Goal: Information Seeking & Learning: Check status

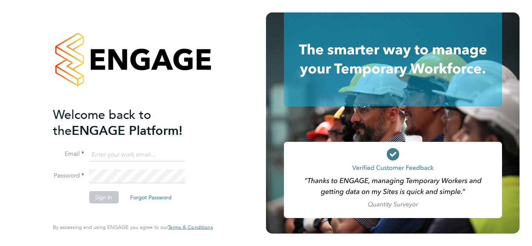
click at [163, 151] on input at bounding box center [137, 155] width 96 height 14
click at [156, 155] on input at bounding box center [137, 155] width 96 height 14
paste input "emma.wells@randstad.co.uk"
type input "emma.wells@randstad.co.uk"
click at [98, 197] on button "Sign In" at bounding box center [104, 198] width 30 height 12
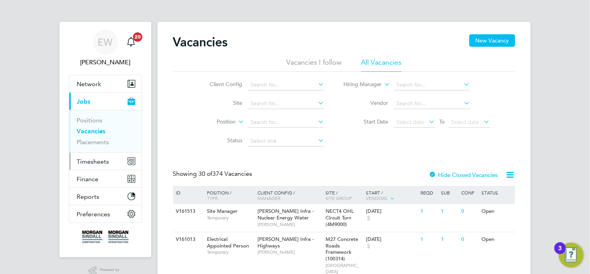
click at [91, 161] on span "Timesheets" at bounding box center [93, 161] width 32 height 7
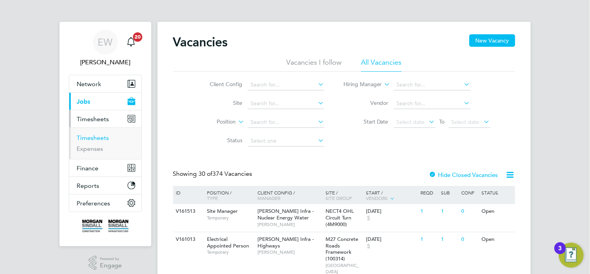
click at [99, 135] on link "Timesheets" at bounding box center [93, 137] width 32 height 7
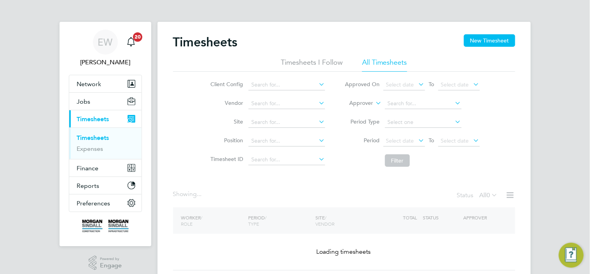
click at [390, 61] on li "All Timesheets" at bounding box center [384, 65] width 45 height 14
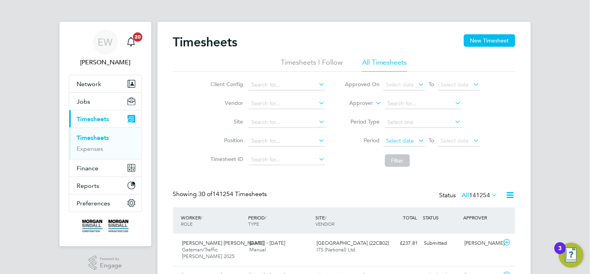
click at [405, 139] on span "Select date" at bounding box center [401, 140] width 28 height 7
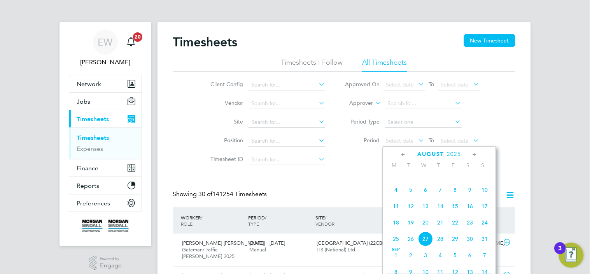
click at [471, 213] on span "16" at bounding box center [470, 206] width 15 height 15
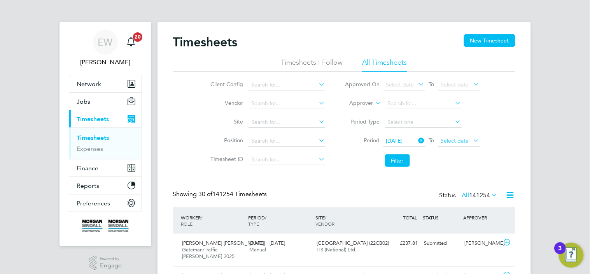
click at [448, 137] on span "Select date" at bounding box center [455, 140] width 28 height 7
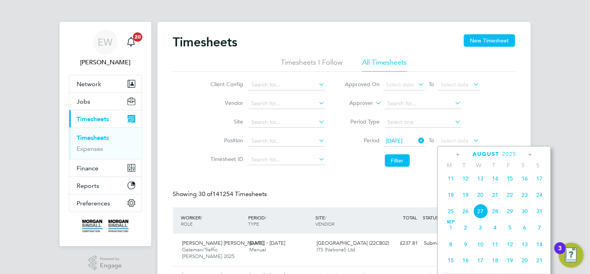
click at [514, 198] on span "22" at bounding box center [510, 194] width 15 height 15
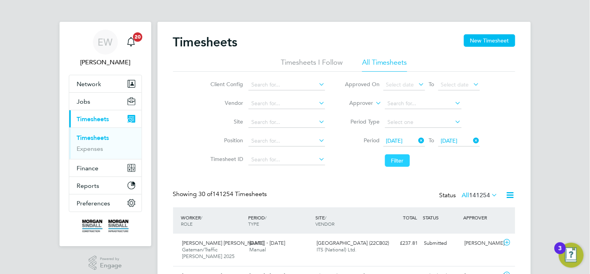
click at [406, 163] on button "Filter" at bounding box center [397, 160] width 25 height 12
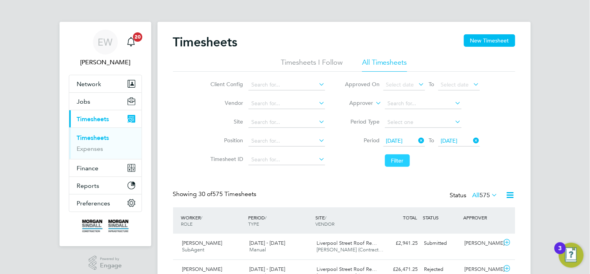
click at [400, 159] on button "Filter" at bounding box center [397, 160] width 25 height 12
click at [260, 115] on li "Site" at bounding box center [267, 122] width 137 height 19
click at [260, 126] on input at bounding box center [287, 122] width 77 height 11
paste input "6BKD2"
click at [272, 117] on input "6BKD2" at bounding box center [287, 122] width 77 height 11
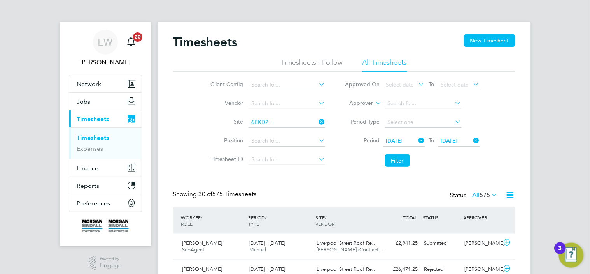
type input "6BKD2"
click at [97, 137] on link "Timesheets" at bounding box center [93, 137] width 32 height 7
click at [392, 60] on li "All Timesheets" at bounding box center [384, 65] width 45 height 14
click at [296, 125] on input at bounding box center [287, 122] width 77 height 11
paste input "6BKD2"
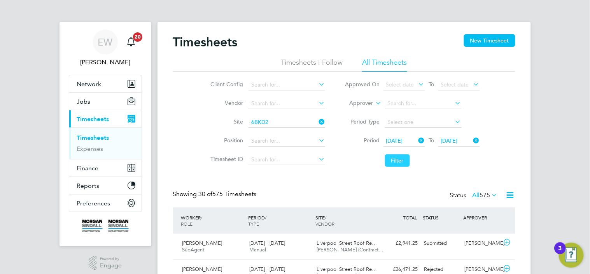
type input "6BKD2"
click at [397, 158] on button "Filter" at bounding box center [397, 160] width 25 height 12
click at [491, 195] on icon at bounding box center [491, 194] width 0 height 11
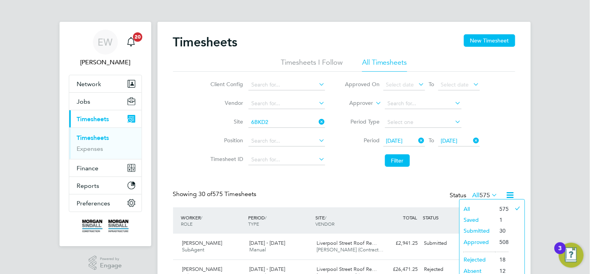
click at [484, 203] on li "All" at bounding box center [478, 208] width 36 height 11
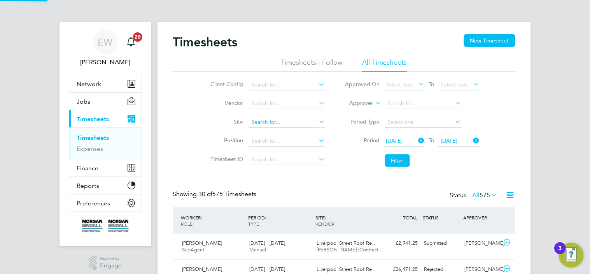
click at [300, 117] on input at bounding box center [287, 122] width 77 height 11
paste input "6BKD2"
type input "6BKD2"
click at [400, 164] on button "Filter" at bounding box center [397, 160] width 25 height 12
click at [275, 114] on li "Site 6BKD2" at bounding box center [267, 122] width 137 height 19
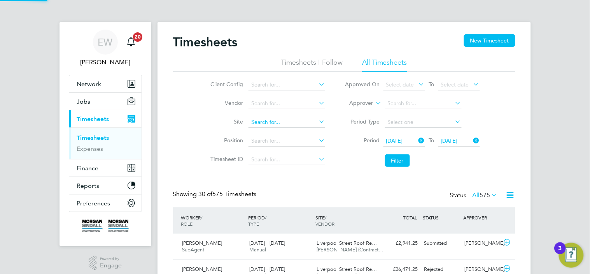
click at [277, 122] on input at bounding box center [287, 122] width 77 height 11
paste input "6BKD2"
type input "6BKD2"
click at [390, 60] on li "All Timesheets" at bounding box center [384, 65] width 45 height 14
click at [289, 47] on div "Timesheets New Timesheet" at bounding box center [344, 45] width 343 height 23
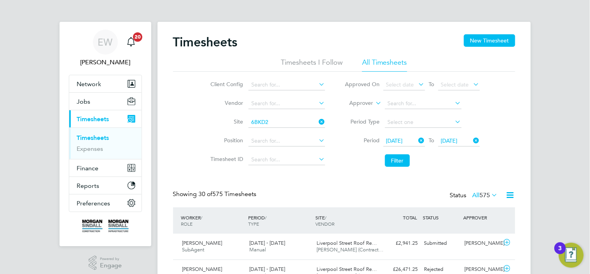
click at [296, 60] on li "Timesheets I Follow" at bounding box center [312, 65] width 62 height 14
click at [367, 68] on li "All Timesheets" at bounding box center [384, 65] width 45 height 14
click at [300, 123] on input at bounding box center [287, 122] width 77 height 11
paste input "6BKD2"
type input "6BKD2"
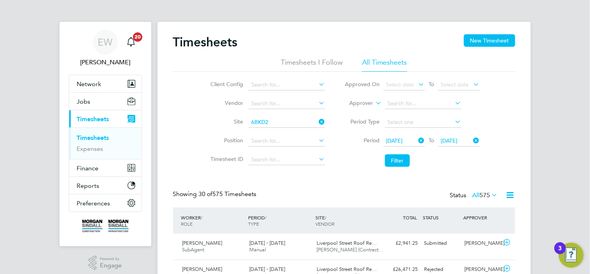
click at [97, 137] on link "Timesheets" at bounding box center [93, 137] width 32 height 7
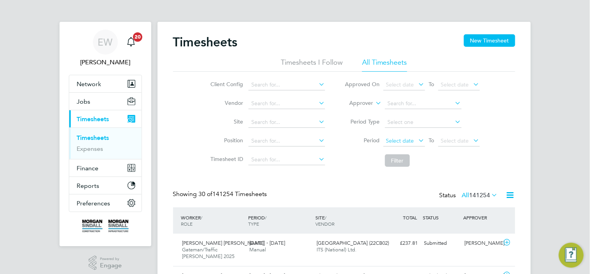
click at [398, 142] on span "Select date" at bounding box center [401, 140] width 28 height 7
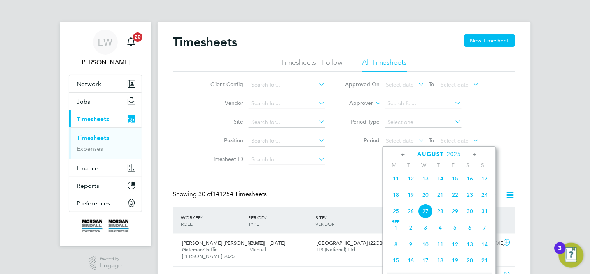
click at [475, 181] on span "16" at bounding box center [470, 178] width 15 height 15
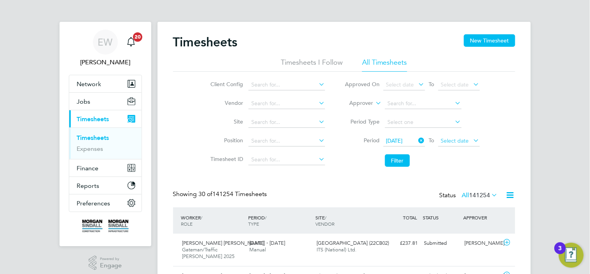
click at [458, 141] on span "Select date" at bounding box center [455, 140] width 28 height 7
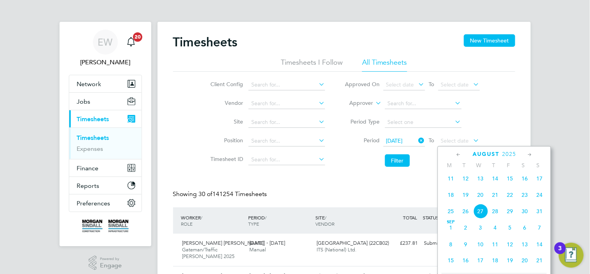
click at [510, 200] on span "22" at bounding box center [510, 194] width 15 height 15
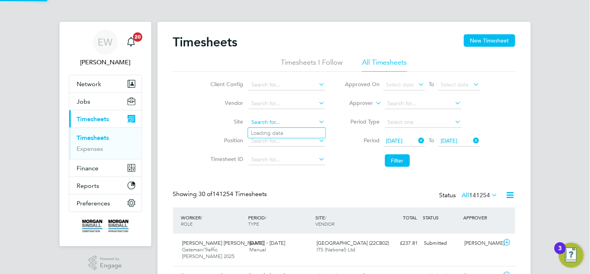
click at [281, 123] on input at bounding box center [287, 122] width 77 height 11
paste input "6BKD2"
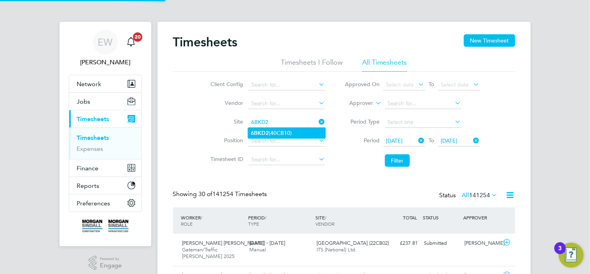
type input "6BKD2"
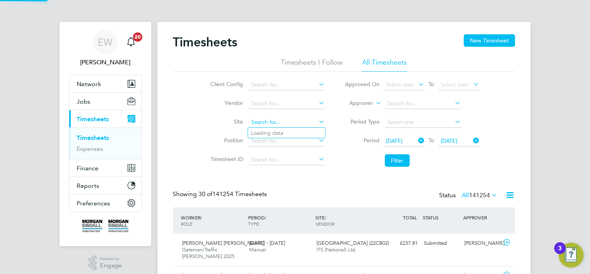
click at [290, 119] on input at bounding box center [287, 122] width 77 height 11
paste input "6BKD2"
click at [295, 131] on li "6BKD2 (40CB10)" at bounding box center [286, 133] width 77 height 11
type input "6BKD2 (40CB10)"
click at [394, 164] on button "Filter" at bounding box center [397, 160] width 25 height 12
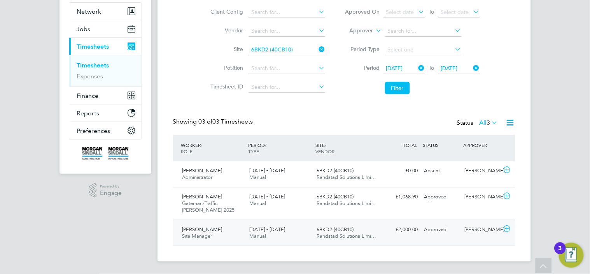
click at [357, 235] on span "Randstad Solutions Limi…" at bounding box center [347, 235] width 60 height 7
click at [380, 207] on div "6BKD2 (40CB10) Randstad Solutions Limi…" at bounding box center [347, 199] width 67 height 19
click at [386, 177] on div "Karen Williams Administrator 16 - 22 Aug 2025 16 - 22 Aug 2025 Manual 6BKD2 (40…" at bounding box center [344, 174] width 343 height 26
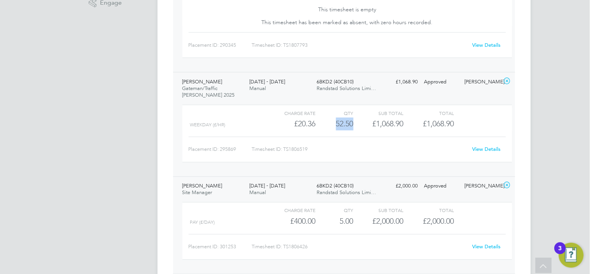
drag, startPoint x: 354, startPoint y: 123, endPoint x: 333, endPoint y: 123, distance: 21.0
click at [333, 123] on div "WEEKDAY (£/HR) £20.36 52.5 52.50 53 £1,068.90 £1,068.90" at bounding box center [348, 124] width 330 height 13
copy div "52.50"
drag, startPoint x: 355, startPoint y: 221, endPoint x: 339, endPoint y: 220, distance: 16.4
click at [339, 220] on div "pay (£/day) £400.00 5 5.00 5 £2,000.00 £2,000.00" at bounding box center [348, 221] width 330 height 13
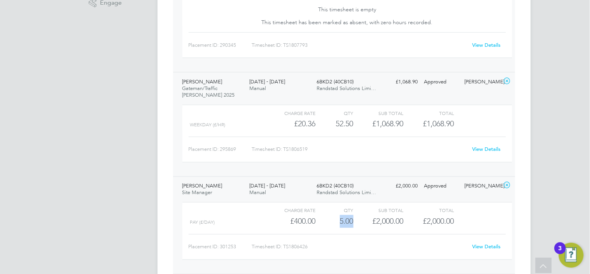
copy div "5.00"
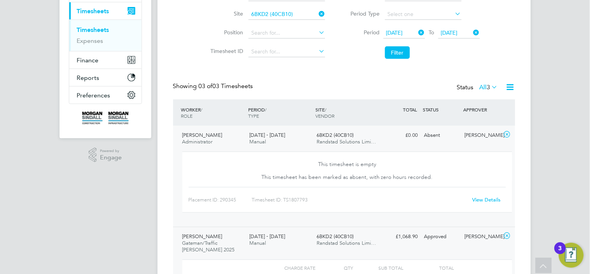
scroll to position [67, 0]
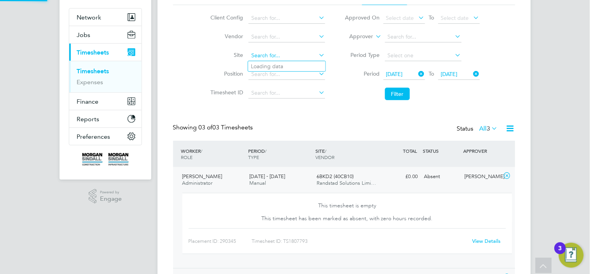
click at [290, 56] on input at bounding box center [287, 55] width 77 height 11
paste input "Bradford College Future Technology Centre"
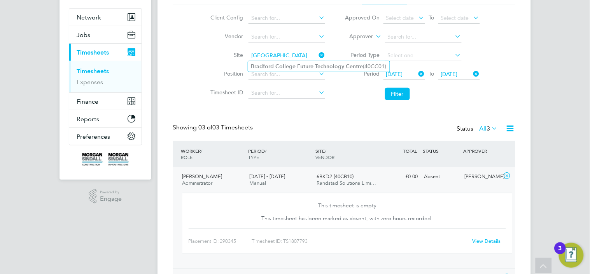
scroll to position [0, 0]
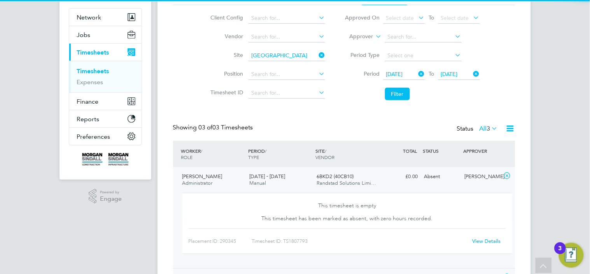
click at [291, 61] on li "Bradford College Future Technology Centre (40CC01)" at bounding box center [319, 66] width 142 height 11
type input "Bradford College Future Technology Centre (40CC01)"
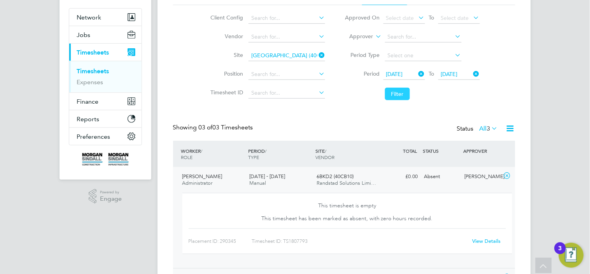
click at [391, 92] on button "Filter" at bounding box center [397, 94] width 25 height 12
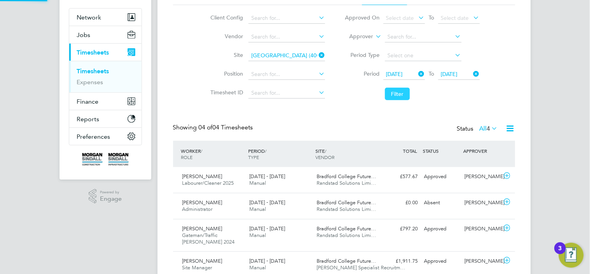
scroll to position [4, 4]
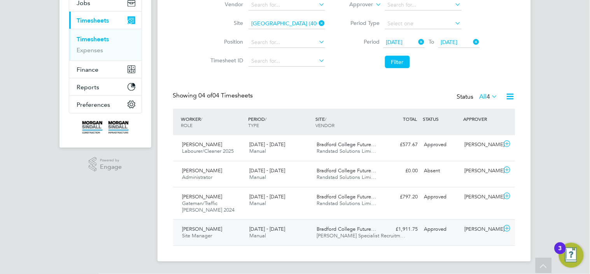
click at [386, 231] on div "£1,911.75 Approved" at bounding box center [401, 229] width 40 height 13
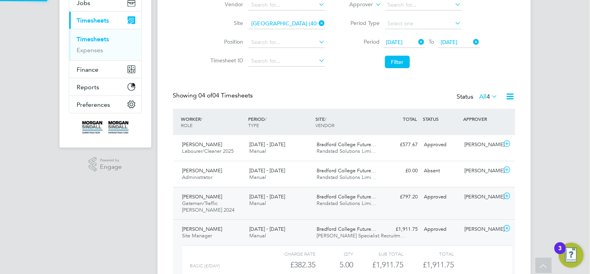
click at [408, 202] on div "£797.20 Approved" at bounding box center [401, 196] width 40 height 13
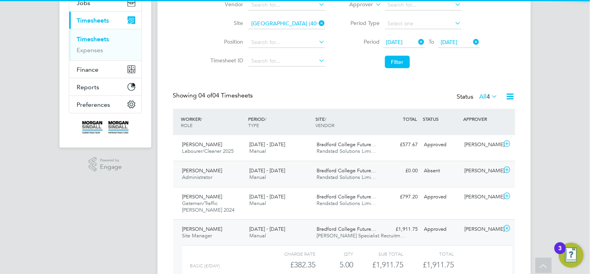
click at [426, 174] on div "Absent" at bounding box center [442, 170] width 40 height 13
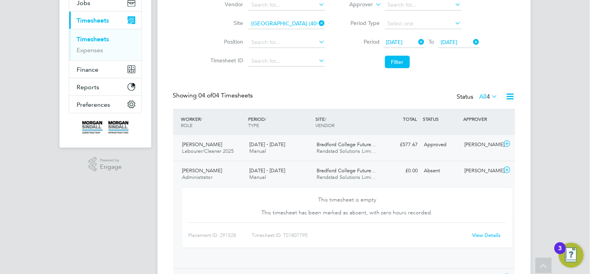
click at [443, 151] on div "Martin Geldard Labourer/Cleaner 2025 16 - 22 Aug 2025 16 - 22 Aug 2025 Manual B…" at bounding box center [344, 148] width 343 height 26
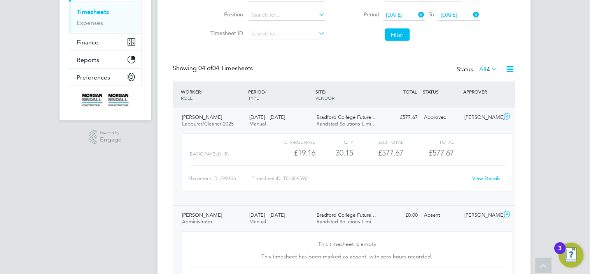
scroll to position [127, 0]
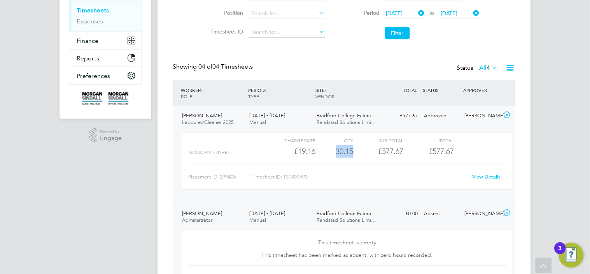
drag, startPoint x: 356, startPoint y: 152, endPoint x: 334, endPoint y: 151, distance: 21.8
click at [334, 151] on div "BASIC PAYE (£/HR) £19.16 30.15 30.15 30 £577.67 £577.67" at bounding box center [348, 151] width 330 height 13
copy div "30.15"
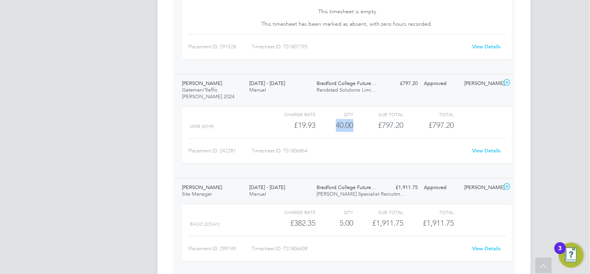
drag, startPoint x: 354, startPoint y: 129, endPoint x: 334, endPoint y: 129, distance: 20.6
click at [334, 129] on div "UMB (£/HR) £19.93 40 40.00 40 £797.20 £797.20" at bounding box center [348, 125] width 330 height 13
copy div "40.00"
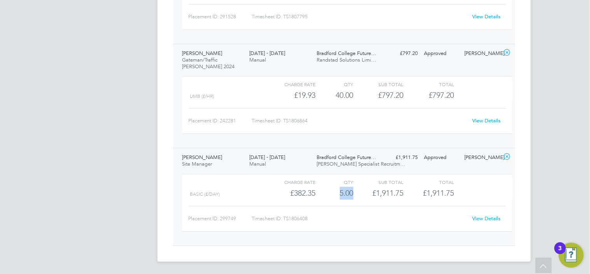
drag, startPoint x: 355, startPoint y: 194, endPoint x: 336, endPoint y: 193, distance: 19.1
click at [336, 193] on div "Basic (£/day) £382.35 5 5.00 5 £1,911.75 £1,911.75" at bounding box center [348, 192] width 330 height 13
copy div "5.00"
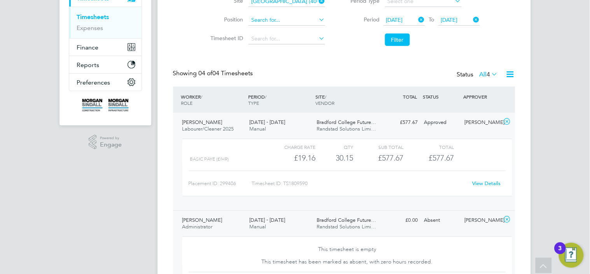
scroll to position [75, 0]
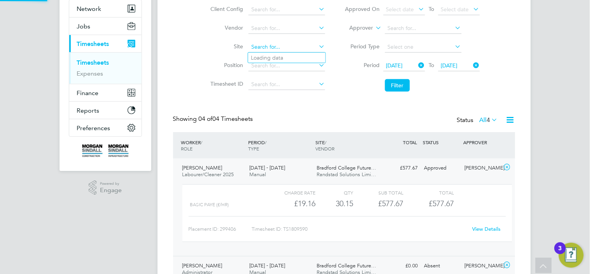
click at [283, 44] on input at bounding box center [287, 47] width 77 height 11
paste input "Carleton High School"
click at [283, 55] on b "High" at bounding box center [281, 57] width 12 height 7
type input "Carleton High School (40CB01)"
click at [390, 80] on button "Filter" at bounding box center [397, 85] width 25 height 12
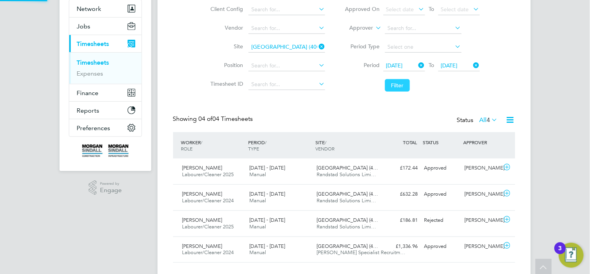
scroll to position [4, 4]
click at [416, 253] on div "Dean Hatton Labourer/Cleaner 2024 16 - 22 Aug 2025 16 - 22 Aug 2025 Manual Carl…" at bounding box center [344, 249] width 343 height 26
click at [409, 226] on div "£186.81 Rejected" at bounding box center [401, 220] width 40 height 13
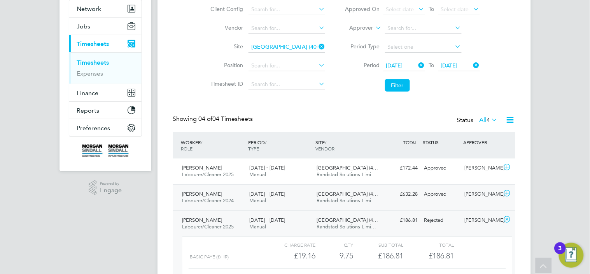
scroll to position [13, 76]
click at [418, 202] on div "Robert White Labourer/Cleaner 2024 16 - 22 Aug 2025 16 - 22 Aug 2025 Manual Car…" at bounding box center [344, 197] width 343 height 26
click at [430, 178] on div "Chuks Owete Labourer/Cleaner 2025 16 - 22 Aug 2025 16 - 22 Aug 2025 Manual Carl…" at bounding box center [344, 171] width 343 height 26
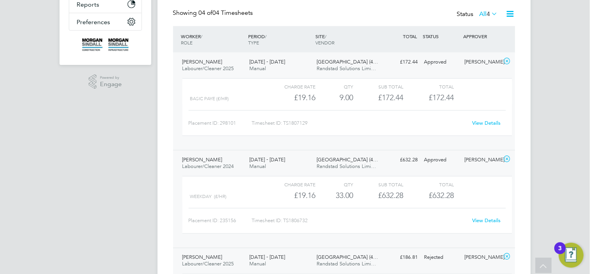
click at [571, 261] on img "Open Resource Center, 3 new notifications" at bounding box center [571, 254] width 25 height 25
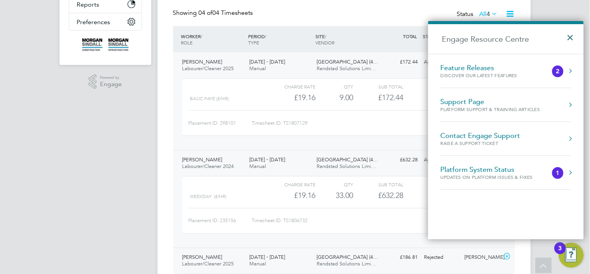
click at [572, 40] on button "×" at bounding box center [572, 34] width 11 height 17
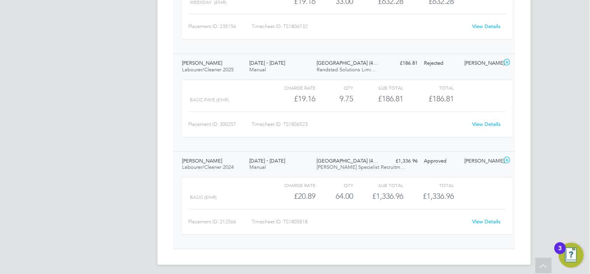
scroll to position [379, 0]
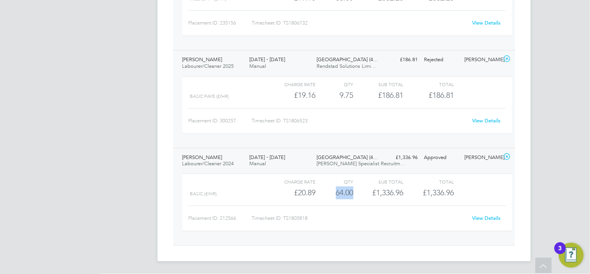
drag, startPoint x: 353, startPoint y: 193, endPoint x: 331, endPoint y: 191, distance: 21.5
click at [331, 191] on div "64.00" at bounding box center [335, 192] width 38 height 13
copy div "64.00"
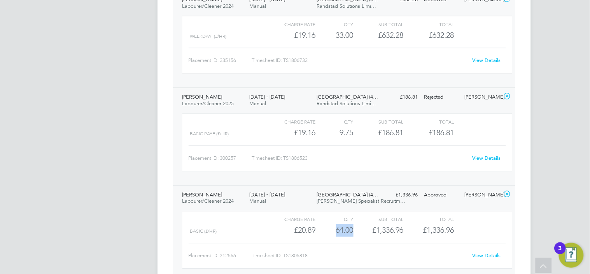
scroll to position [338, 0]
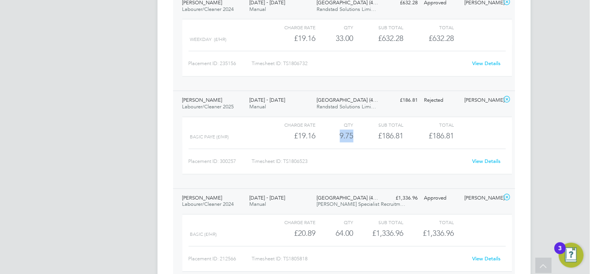
drag, startPoint x: 355, startPoint y: 131, endPoint x: 334, endPoint y: 134, distance: 21.9
click at [334, 134] on div "BASIC PAYE (£/HR) £19.16 9.75 9.75 10 £186.81 £186.81" at bounding box center [348, 136] width 330 height 13
copy div "9.75"
drag, startPoint x: 358, startPoint y: 137, endPoint x: 333, endPoint y: 136, distance: 24.9
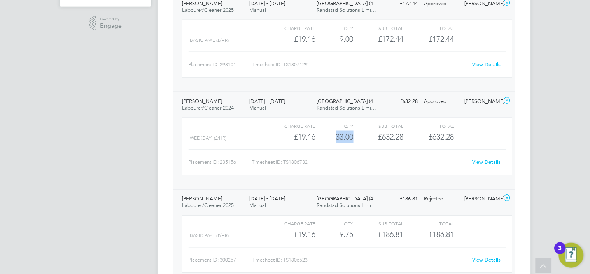
click at [333, 136] on div "Weekday (£/HR) £19.16 33 33.00 33 £632.28 £632.28" at bounding box center [348, 136] width 330 height 13
copy div "33.00"
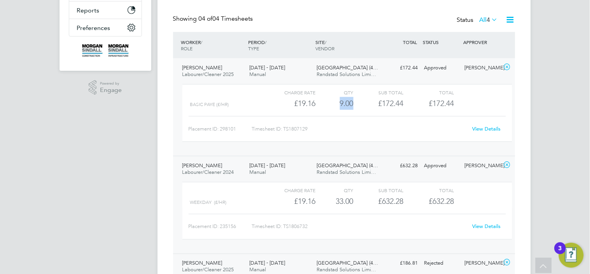
drag, startPoint x: 355, startPoint y: 107, endPoint x: 339, endPoint y: 104, distance: 16.7
click at [339, 104] on div "BASIC PAYE (£/HR) £19.16 9 9.00 9 £172.44 £172.44" at bounding box center [348, 103] width 330 height 13
copy div "9.00"
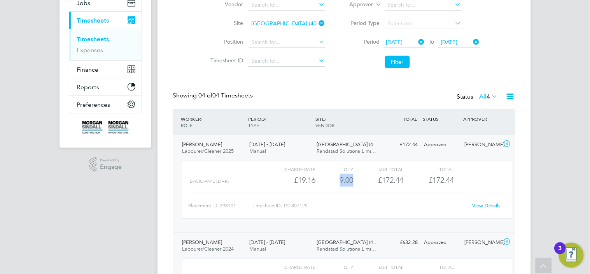
scroll to position [97, 0]
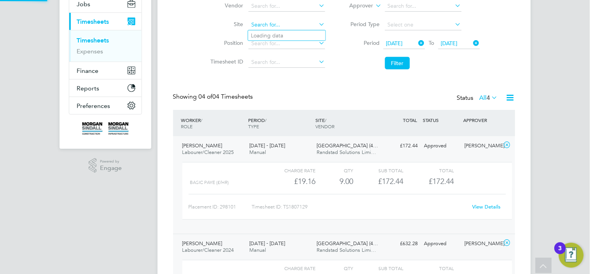
click at [307, 29] on input at bounding box center [287, 24] width 77 height 11
paste input "Callerton Academy"
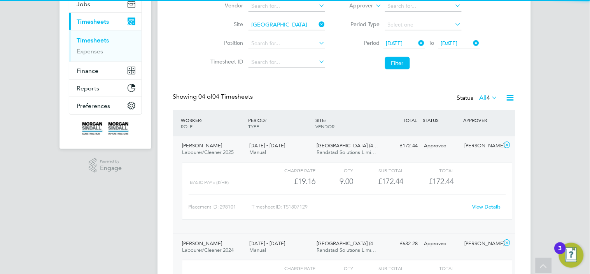
click at [306, 37] on li "Callerton Academy (38CB02)" at bounding box center [287, 35] width 78 height 11
type input "Callerton Academy (38CB02)"
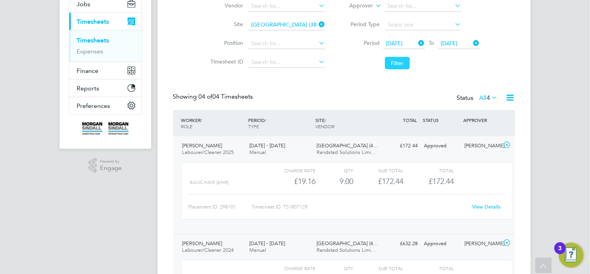
click at [394, 64] on button "Filter" at bounding box center [397, 63] width 25 height 12
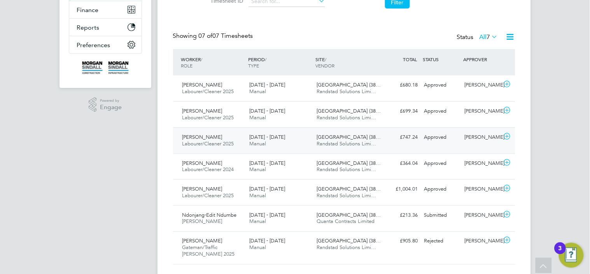
scroll to position [176, 0]
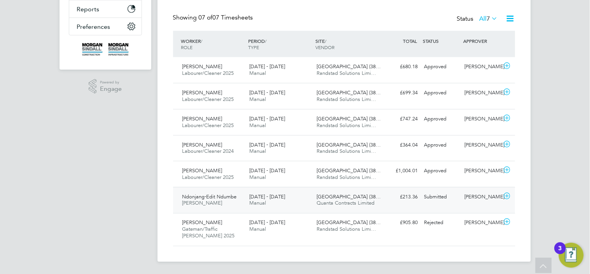
click at [355, 197] on span "Callerton Academy (38…" at bounding box center [349, 196] width 64 height 7
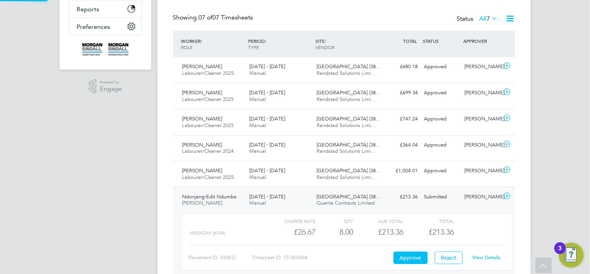
scroll to position [4, 4]
click at [362, 196] on span "Callerton Academy (38…" at bounding box center [349, 196] width 64 height 7
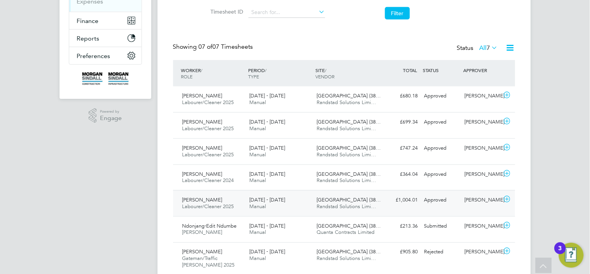
click at [350, 202] on span "Callerton Academy (38…" at bounding box center [349, 199] width 64 height 7
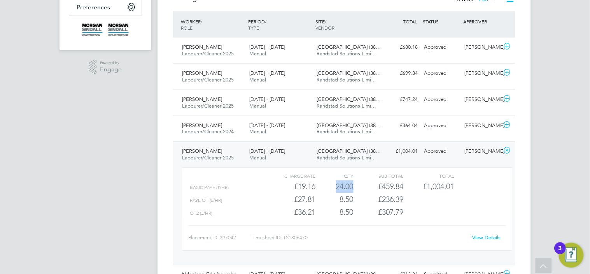
drag, startPoint x: 355, startPoint y: 185, endPoint x: 334, endPoint y: 185, distance: 21.4
click at [334, 185] on div "BASIC PAYE (£/HR) £19.16 24 24.00 24 £459.84 £1,004.01" at bounding box center [348, 186] width 330 height 13
copy div "24.00"
drag, startPoint x: 353, startPoint y: 198, endPoint x: 339, endPoint y: 199, distance: 14.1
click at [339, 199] on div "8.50" at bounding box center [335, 199] width 38 height 13
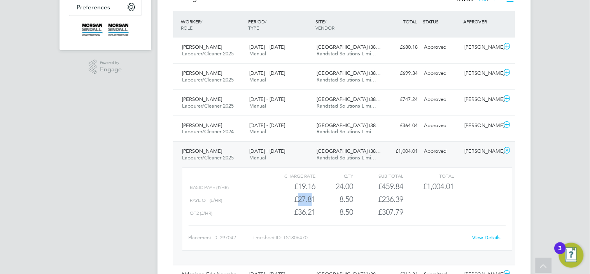
drag, startPoint x: 313, startPoint y: 200, endPoint x: 293, endPoint y: 199, distance: 19.9
click at [293, 199] on div "£27.81" at bounding box center [290, 199] width 50 height 13
click at [316, 198] on div "8.50" at bounding box center [335, 199] width 38 height 13
drag, startPoint x: 316, startPoint y: 198, endPoint x: 294, endPoint y: 200, distance: 22.0
click at [294, 200] on div "PAYE OT (£/HR) £27.81 8.5 8.50 9 £236.39" at bounding box center [348, 199] width 330 height 13
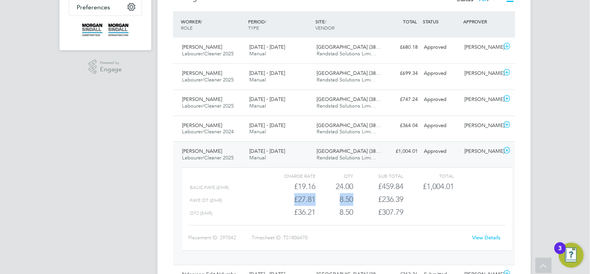
click at [294, 200] on div "£27.81" at bounding box center [290, 199] width 50 height 13
drag, startPoint x: 294, startPoint y: 200, endPoint x: 315, endPoint y: 199, distance: 21.5
click at [315, 199] on div "£27.81" at bounding box center [290, 199] width 50 height 13
drag, startPoint x: 354, startPoint y: 211, endPoint x: 337, endPoint y: 213, distance: 17.6
click at [337, 213] on div "OT2 (£/HR) £36.21 8.5 8.50 9 £307.79" at bounding box center [348, 212] width 330 height 13
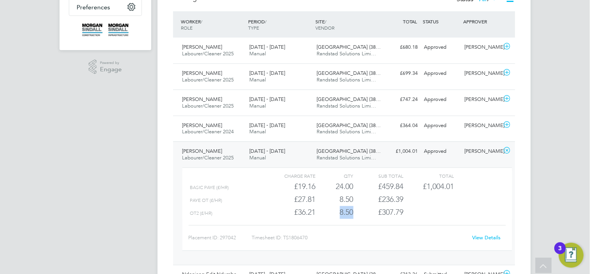
click at [320, 216] on div "8.50" at bounding box center [335, 212] width 38 height 13
drag, startPoint x: 320, startPoint y: 216, endPoint x: 290, endPoint y: 215, distance: 29.6
click at [290, 215] on div "OT2 (£/HR) £36.21 8.5 8.50 9 £307.79" at bounding box center [348, 212] width 330 height 13
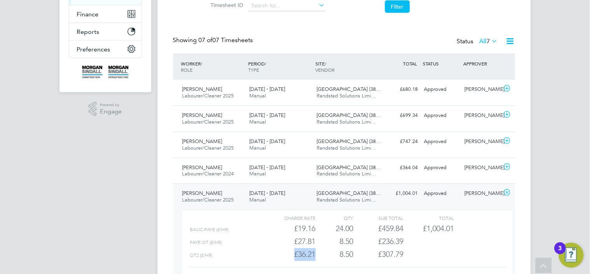
click at [319, 193] on span "Callerton Academy (38…" at bounding box center [349, 193] width 64 height 7
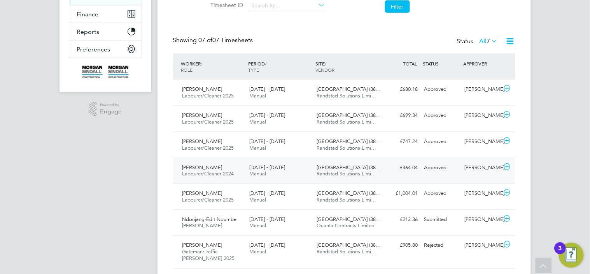
click at [344, 178] on div "Callerton Academy (38… Randstad Solutions Limi…" at bounding box center [347, 170] width 67 height 19
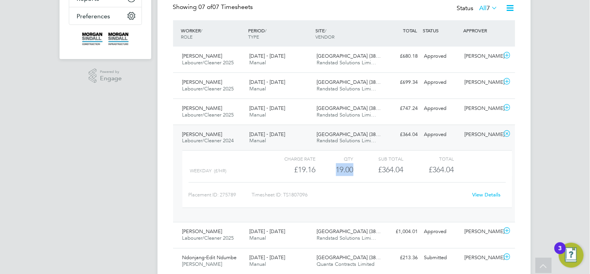
drag, startPoint x: 353, startPoint y: 169, endPoint x: 327, endPoint y: 169, distance: 25.7
click at [327, 169] on div "19.00" at bounding box center [335, 169] width 38 height 13
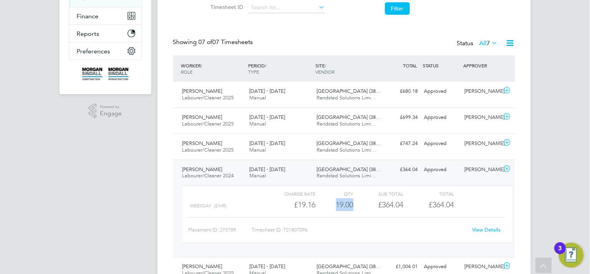
scroll to position [151, 0]
click at [325, 193] on div "QTY" at bounding box center [335, 194] width 38 height 9
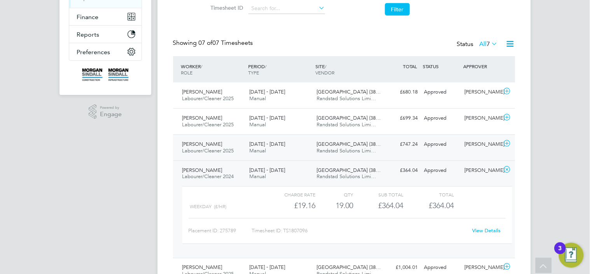
click at [340, 153] on div "Callerton Academy (38… Randstad Solutions Limi…" at bounding box center [347, 147] width 67 height 19
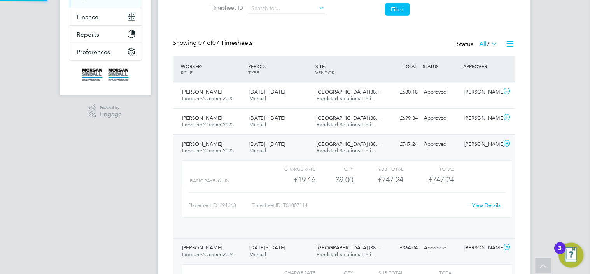
scroll to position [13, 76]
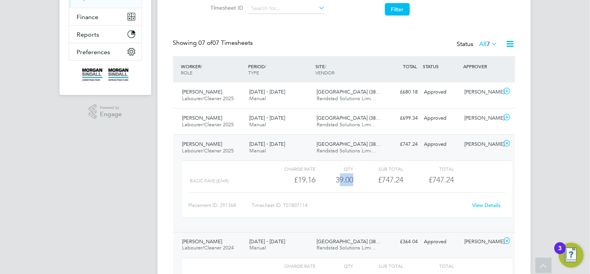
drag, startPoint x: 355, startPoint y: 180, endPoint x: 334, endPoint y: 180, distance: 21.4
click at [334, 180] on div "BASIC PAYE (£/HR) £19.16 39 39.00 39 £747.24 £747.24" at bounding box center [348, 179] width 330 height 13
click at [404, 176] on div "£747.24" at bounding box center [429, 179] width 50 height 13
click at [387, 151] on div "Ishaq Aslam Labourer/Cleaner 2025 16 - 22 Aug 2025 16 - 22 Aug 2025 Manual Call…" at bounding box center [344, 183] width 343 height 98
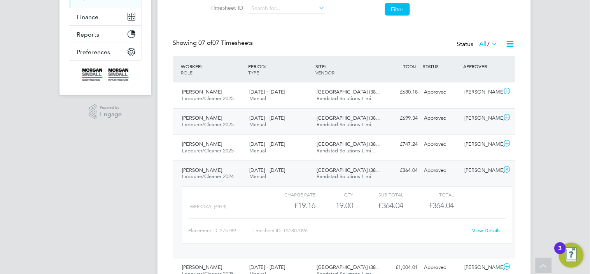
click at [376, 124] on div "Callerton Academy (38… Randstad Solutions Limi…" at bounding box center [347, 121] width 67 height 19
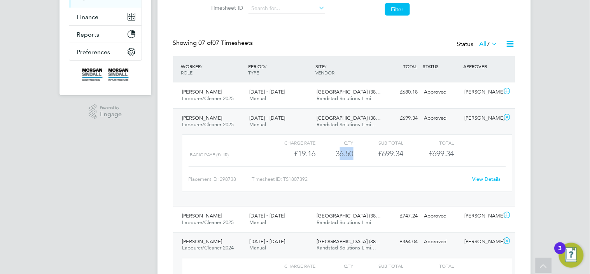
drag, startPoint x: 355, startPoint y: 153, endPoint x: 337, endPoint y: 153, distance: 18.3
click at [337, 153] on div "BASIC PAYE (£/HR) £19.16 36.5 36.50 37 £699.34 £699.34" at bounding box center [348, 153] width 330 height 13
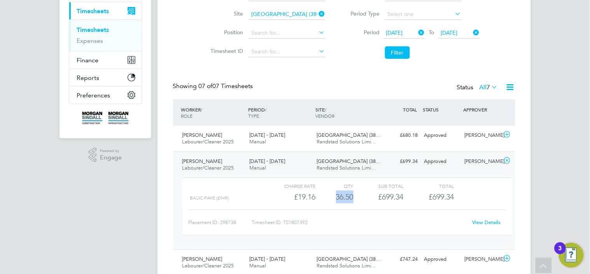
scroll to position [107, 0]
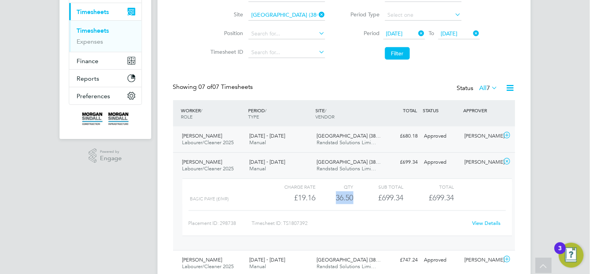
click at [355, 144] on span "Randstad Solutions Limi…" at bounding box center [347, 142] width 60 height 7
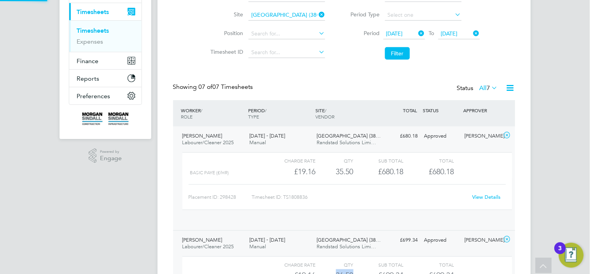
scroll to position [13, 76]
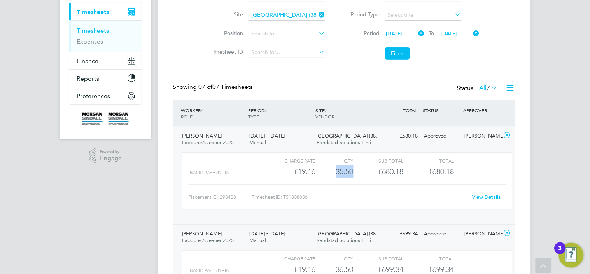
drag, startPoint x: 355, startPoint y: 172, endPoint x: 329, endPoint y: 174, distance: 25.8
click at [329, 174] on div "BASIC PAYE (£/HR) £19.16 35.5 35.50 36 £680.18 £680.18" at bounding box center [348, 171] width 330 height 13
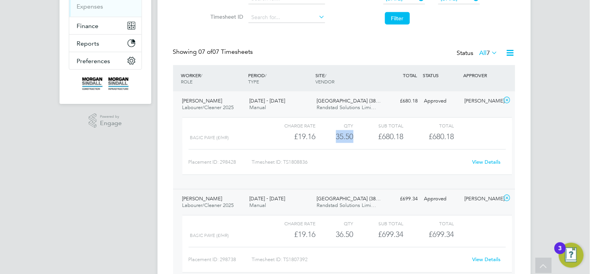
scroll to position [392, 0]
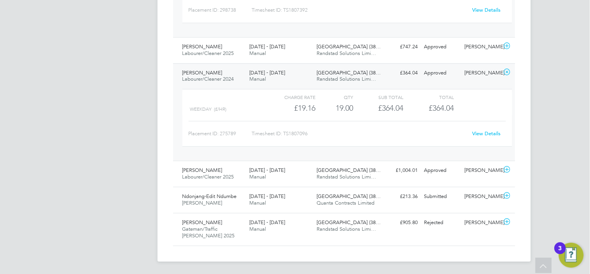
click at [308, 79] on div "16 - 22 Aug 2025 Manual" at bounding box center [279, 76] width 67 height 19
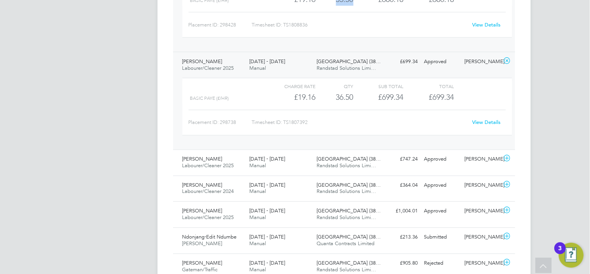
click at [293, 63] on div "16 - 22 Aug 2025 Manual" at bounding box center [279, 64] width 67 height 19
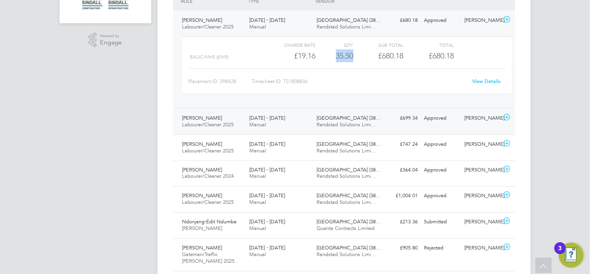
scroll to position [222, 0]
click at [271, 26] on div "16 - 22 Aug 2025 Manual" at bounding box center [279, 24] width 67 height 19
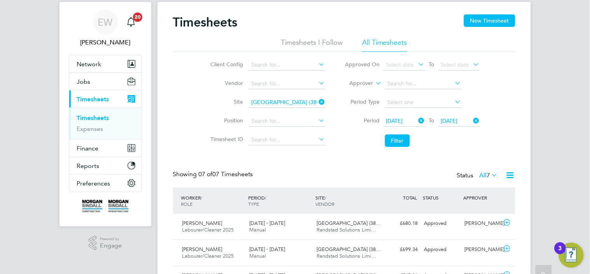
scroll to position [19, 0]
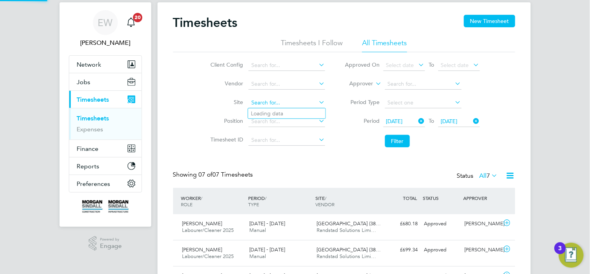
click at [299, 104] on input at bounding box center [287, 102] width 77 height 11
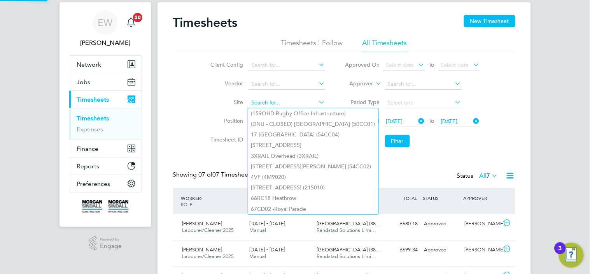
paste input "Harrogate Hospital"
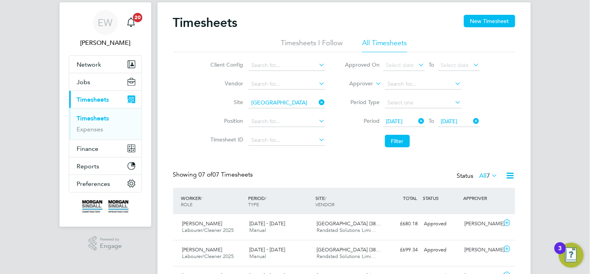
click at [298, 112] on b "Hospital" at bounding box center [289, 113] width 21 height 7
type input "Harrogate Hospital (40CB06)"
click at [391, 145] on button "Filter" at bounding box center [397, 141] width 25 height 12
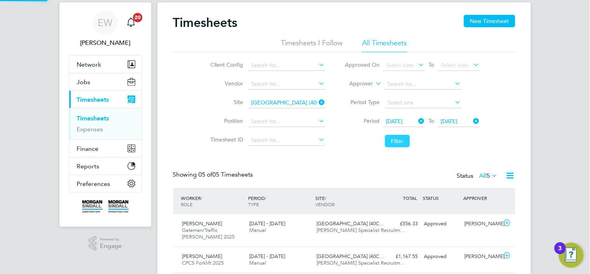
scroll to position [19, 68]
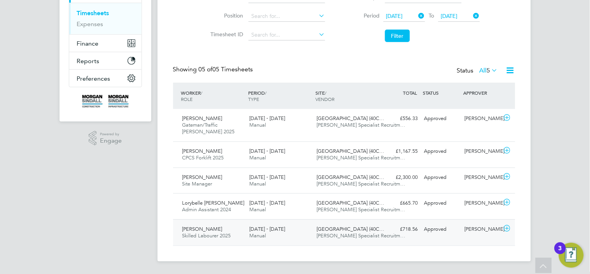
click at [401, 232] on div "£718.56 Approved" at bounding box center [401, 229] width 40 height 13
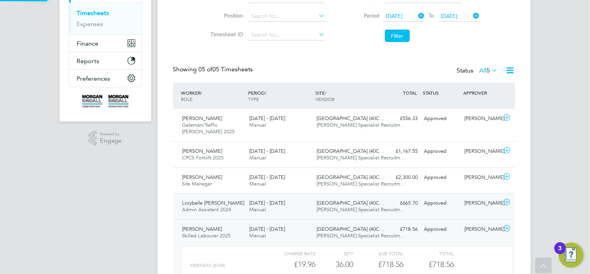
click at [416, 205] on div "£665.70 Approved" at bounding box center [401, 203] width 40 height 13
click at [425, 179] on div "Approved" at bounding box center [442, 177] width 40 height 13
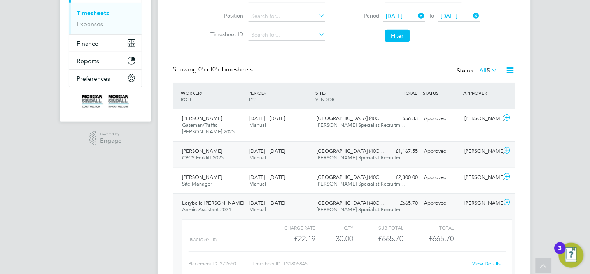
scroll to position [13, 76]
click at [432, 151] on div "Approved" at bounding box center [442, 151] width 40 height 13
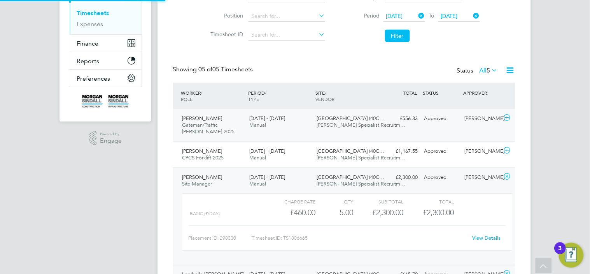
click at [437, 129] on div "Nicholas Rycroft Gateman/Traffic Marshall 2025 16 - 22 Aug 2025 16 - 22 Aug 202…" at bounding box center [344, 125] width 343 height 32
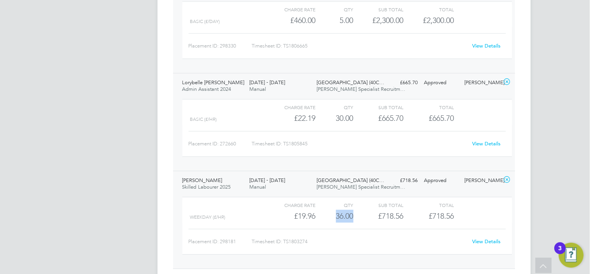
drag, startPoint x: 355, startPoint y: 219, endPoint x: 329, endPoint y: 213, distance: 26.6
click at [329, 213] on div "WEEKDAY (£/HR) £19.96 36 36.00 36 £718.56 £718.56" at bounding box center [348, 215] width 330 height 13
drag, startPoint x: 354, startPoint y: 119, endPoint x: 335, endPoint y: 117, distance: 19.7
click at [335, 117] on div "Basic (£/HR) £22.19 30 30.00 30 £665.70 £665.70" at bounding box center [348, 118] width 330 height 13
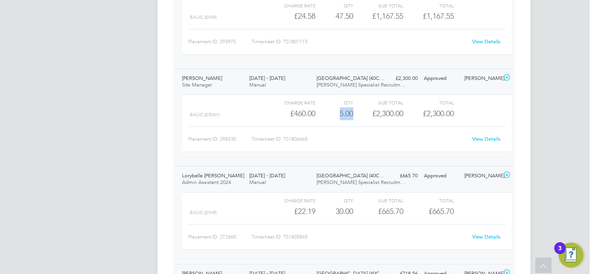
drag, startPoint x: 357, startPoint y: 116, endPoint x: 334, endPoint y: 118, distance: 23.9
click at [334, 118] on div "Basic (£/day) £460.00 5 5.00 5 £2,300.00 £2,300.00" at bounding box center [348, 113] width 330 height 13
click at [351, 114] on div "47.50" at bounding box center [335, 113] width 38 height 13
drag, startPoint x: 355, startPoint y: 113, endPoint x: 334, endPoint y: 112, distance: 21.0
click at [334, 112] on div "Basic (£/HR) £24.58 47.5 47.50 48 £1,167.55 £1,167.55" at bounding box center [348, 113] width 330 height 13
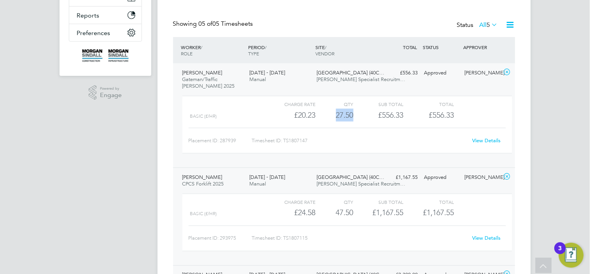
drag, startPoint x: 359, startPoint y: 116, endPoint x: 334, endPoint y: 116, distance: 25.3
click at [334, 116] on div "Basic (£/HR) £20.23 27.5 27.50 28 £556.33 £556.33" at bounding box center [348, 115] width 330 height 13
click at [319, 121] on div "27.50" at bounding box center [335, 115] width 38 height 13
drag, startPoint x: 316, startPoint y: 116, endPoint x: 293, endPoint y: 115, distance: 23.4
click at [293, 115] on div "Basic (£/HR) £20.23 27.5 27.50 28 £556.33 £556.33" at bounding box center [348, 115] width 330 height 13
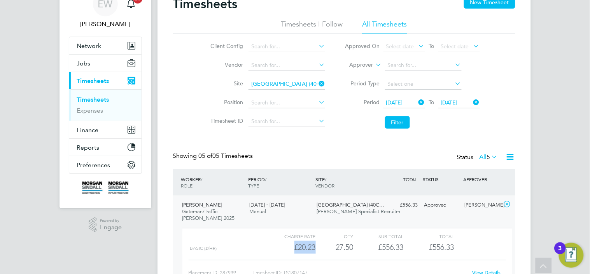
scroll to position [38, 0]
click at [292, 83] on input at bounding box center [287, 84] width 77 height 11
paste input "University of Leeds"
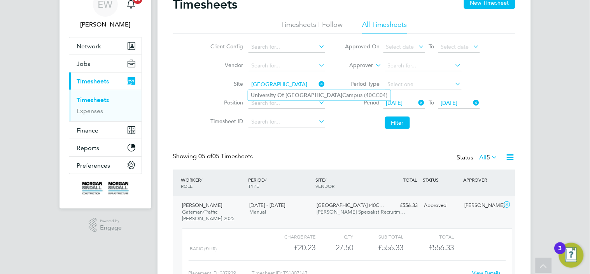
type input "University of Leeds"
click at [297, 87] on input at bounding box center [287, 84] width 77 height 11
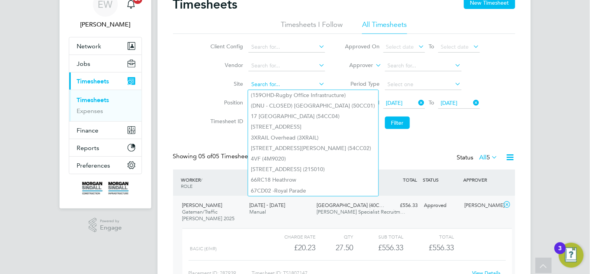
paste input "University of Leeds"
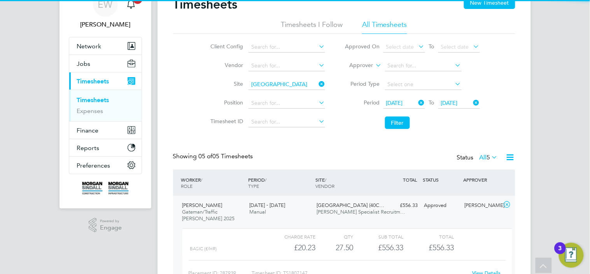
click at [301, 95] on li "University Of Leeds Campus (40CC04)" at bounding box center [319, 95] width 143 height 11
type input "University Of Leeds Campus (40CC04)"
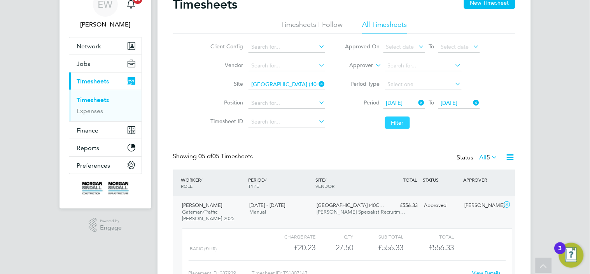
click at [397, 122] on button "Filter" at bounding box center [397, 122] width 25 height 12
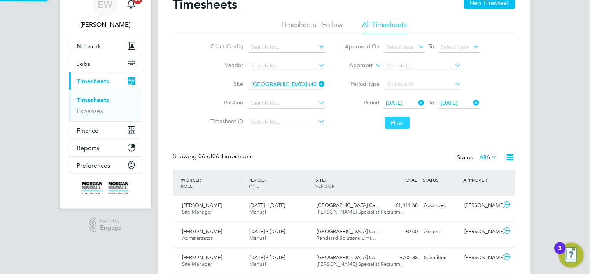
scroll to position [4, 4]
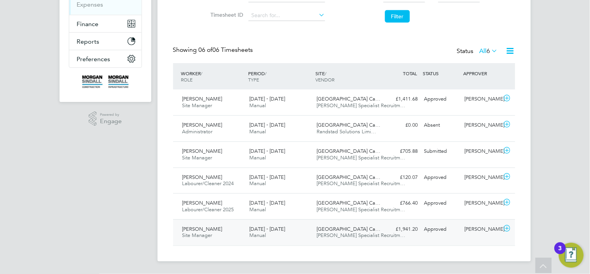
click at [367, 233] on span "[PERSON_NAME] Specialist Recruitm…" at bounding box center [361, 235] width 89 height 7
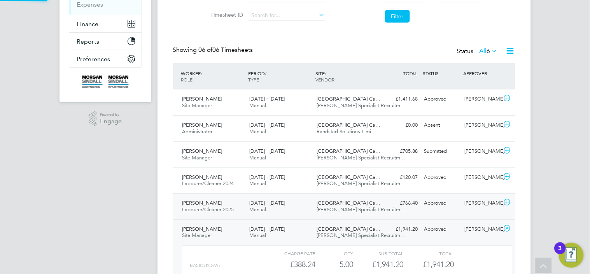
click at [386, 207] on div "£766.40 Approved" at bounding box center [401, 203] width 40 height 13
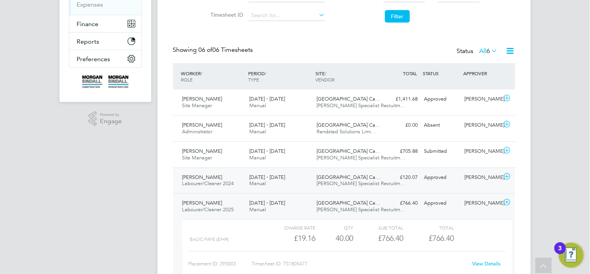
click at [397, 190] on div "Maricica Miron Labourer/Cleaner 2024 16 - 22 Aug 2025 16 - 22 Aug 2025 Manual U…" at bounding box center [344, 180] width 343 height 26
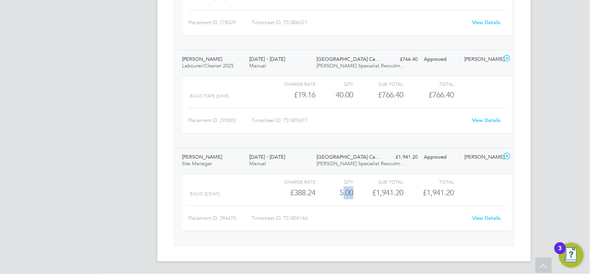
drag, startPoint x: 354, startPoint y: 191, endPoint x: 336, endPoint y: 191, distance: 18.7
click at [336, 191] on div "Basic (£/day) £388.24 5 5.00 5 £1,941.20 £1,941.20" at bounding box center [348, 192] width 330 height 13
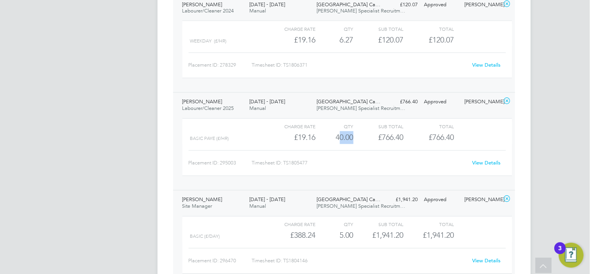
drag, startPoint x: 354, startPoint y: 137, endPoint x: 334, endPoint y: 137, distance: 20.2
click at [334, 137] on div "BASIC PAYE (£/HR) £19.16 40 40.00 40 £766.40 £766.40" at bounding box center [348, 137] width 330 height 13
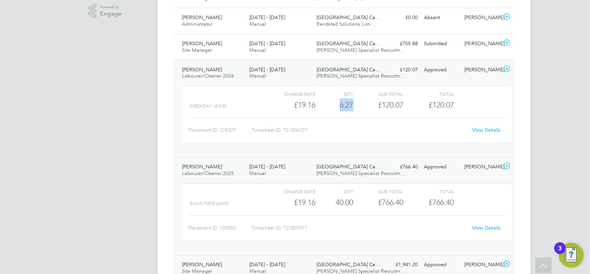
drag, startPoint x: 352, startPoint y: 107, endPoint x: 336, endPoint y: 106, distance: 16.4
click at [336, 106] on div "6.27" at bounding box center [335, 104] width 38 height 13
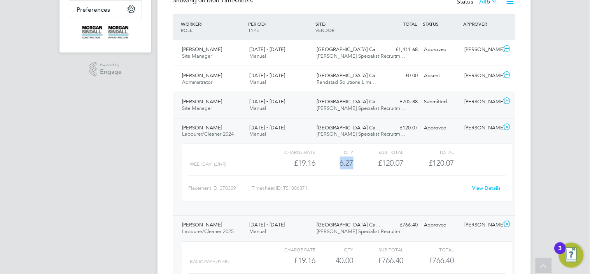
click at [387, 111] on div "Joshua Lee Site Manager 16 - 22 Aug 2025 16 - 22 Aug 2025 Manual University Of …" at bounding box center [344, 105] width 343 height 26
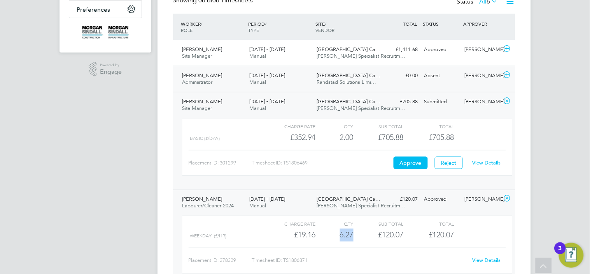
click at [369, 75] on span "University Of Leeds Ca…" at bounding box center [349, 75] width 64 height 7
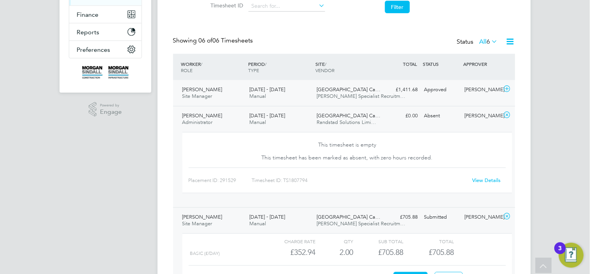
click at [303, 95] on div "16 - 22 Aug 2025 Manual" at bounding box center [279, 92] width 67 height 19
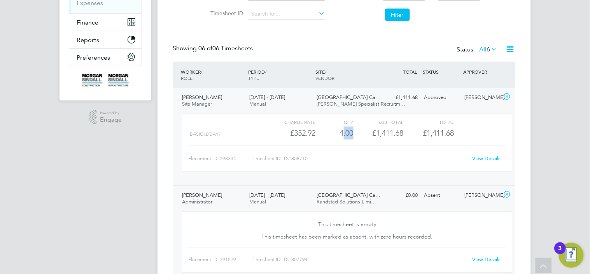
drag, startPoint x: 355, startPoint y: 134, endPoint x: 336, endPoint y: 134, distance: 19.5
click at [336, 134] on div "Basic (£/day) £352.92 4 4.00 4 £1,411.68 £1,411.68" at bounding box center [348, 133] width 330 height 13
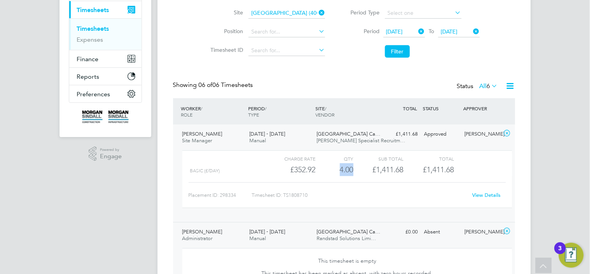
scroll to position [0, 0]
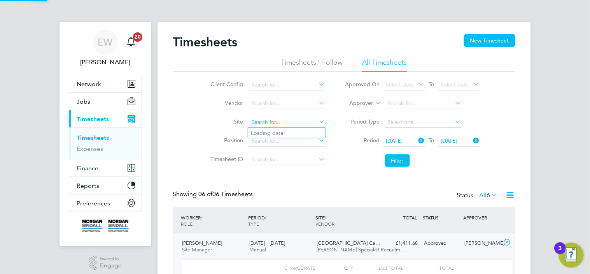
click at [275, 119] on input at bounding box center [287, 122] width 77 height 11
paste input "Thorp Academy"
click at [298, 130] on b "Academy" at bounding box center [310, 133] width 24 height 7
type input "Thorp Academy (38CC03)"
click at [394, 163] on button "Filter" at bounding box center [397, 160] width 25 height 12
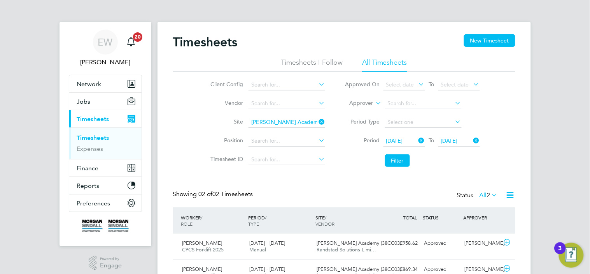
scroll to position [47, 0]
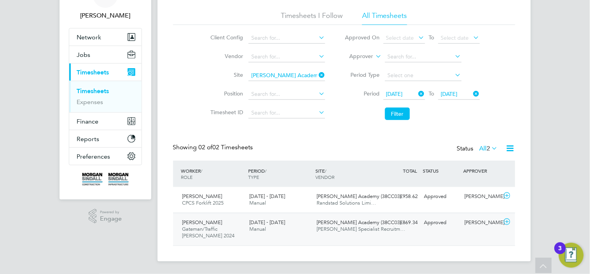
click at [401, 223] on div "£869.34 Approved" at bounding box center [401, 222] width 40 height 13
click at [419, 197] on div "£958.62 Approved" at bounding box center [401, 196] width 40 height 13
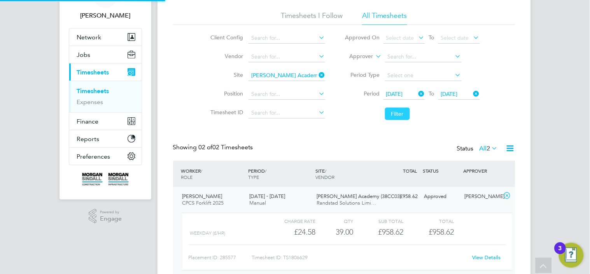
scroll to position [13, 76]
click at [402, 112] on button "Filter" at bounding box center [397, 113] width 25 height 12
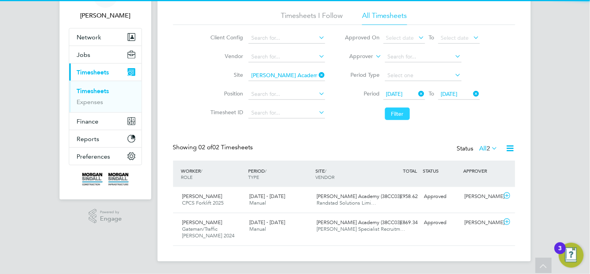
scroll to position [26, 68]
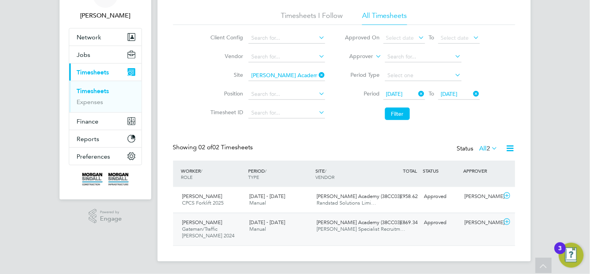
click at [391, 239] on div "Jamiu Akanbi Inawo Gateman/Traffic Marshall 2024 16 - 22 Aug 2025 16 - 22 Aug 2…" at bounding box center [344, 229] width 343 height 33
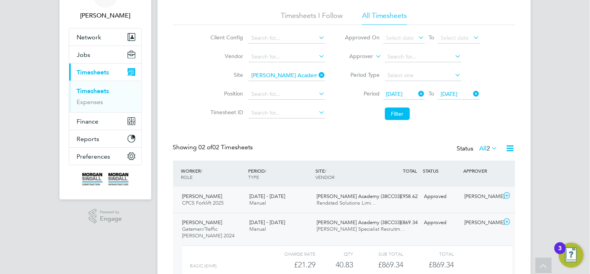
click at [411, 200] on div "£958.62 Approved" at bounding box center [401, 196] width 40 height 13
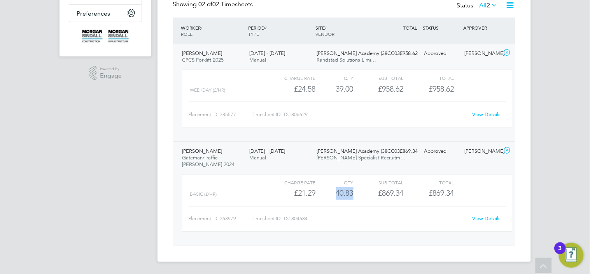
drag, startPoint x: 355, startPoint y: 194, endPoint x: 332, endPoint y: 194, distance: 22.6
click at [332, 194] on div "Basic (£/HR) £21.29 40.833333333333336 40.83 41 £869.34 £869.34" at bounding box center [348, 193] width 330 height 13
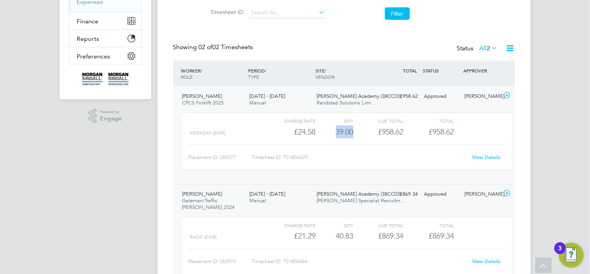
drag, startPoint x: 357, startPoint y: 132, endPoint x: 332, endPoint y: 132, distance: 24.9
click at [332, 132] on div "WEEKDAY (£/HR) £24.58 39 39.00 39 £958.62 £958.62" at bounding box center [348, 131] width 330 height 13
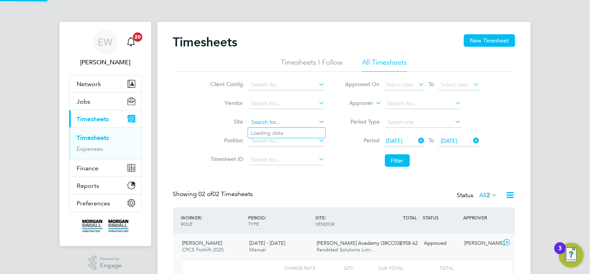
click at [281, 120] on input at bounding box center [287, 122] width 77 height 11
paste input "Workington Innovation"
click at [285, 134] on b "Innovation" at bounding box center [297, 133] width 27 height 7
type input "Workington Innovation Centre (40CA09)"
click at [392, 164] on button "Filter" at bounding box center [397, 160] width 25 height 12
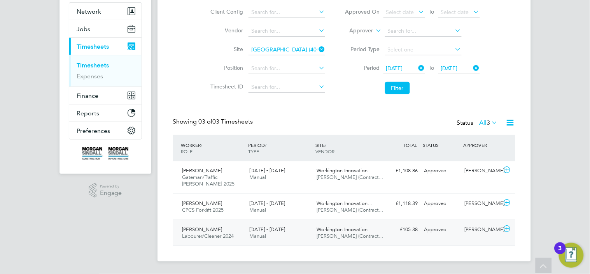
click at [397, 226] on div "£105.38 Approved" at bounding box center [401, 229] width 40 height 13
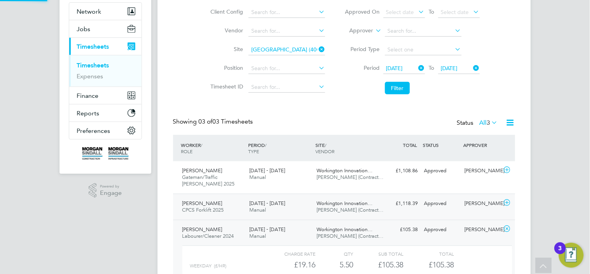
click at [419, 205] on div "£1,118.39 Approved" at bounding box center [401, 203] width 40 height 13
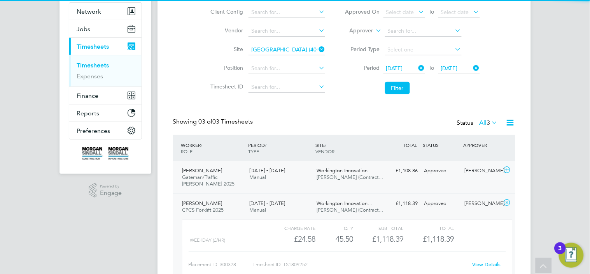
click at [442, 174] on div "Approved" at bounding box center [442, 170] width 40 height 13
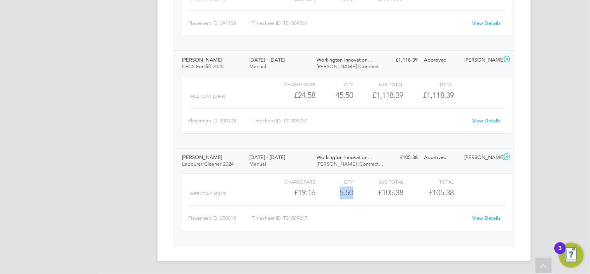
drag, startPoint x: 353, startPoint y: 192, endPoint x: 335, endPoint y: 193, distance: 17.9
click at [335, 193] on div "5.50" at bounding box center [335, 192] width 38 height 13
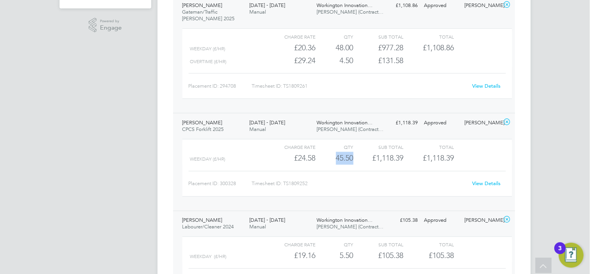
drag, startPoint x: 353, startPoint y: 157, endPoint x: 333, endPoint y: 158, distance: 19.9
click at [333, 158] on div "45.50" at bounding box center [335, 158] width 38 height 13
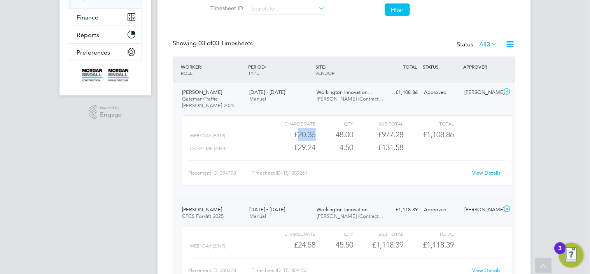
drag, startPoint x: 319, startPoint y: 134, endPoint x: 291, endPoint y: 133, distance: 28.0
click at [291, 133] on div "WEEKDAY (£/HR) £20.36 48 48.00 48 £977.28 £1,108.86" at bounding box center [348, 134] width 330 height 13
drag, startPoint x: 355, startPoint y: 133, endPoint x: 328, endPoint y: 134, distance: 27.6
click at [328, 134] on div "WEEKDAY (£/HR) £20.36 48 48.00 48 £977.28 £1,108.86" at bounding box center [348, 134] width 330 height 13
drag, startPoint x: 357, startPoint y: 149, endPoint x: 336, endPoint y: 150, distance: 20.6
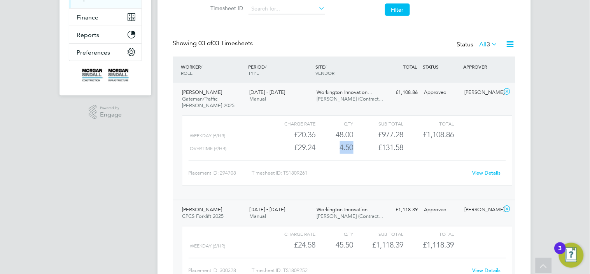
click at [336, 150] on div "OVERTIME (£/HR) £29.24 4.5 4.50 5 £131.58" at bounding box center [348, 147] width 330 height 13
click at [293, 147] on div "£29.24" at bounding box center [290, 147] width 50 height 13
drag, startPoint x: 293, startPoint y: 147, endPoint x: 320, endPoint y: 147, distance: 26.9
click at [320, 147] on div "OVERTIME (£/HR) £29.24 4.5 4.50 5 £131.58" at bounding box center [348, 147] width 330 height 13
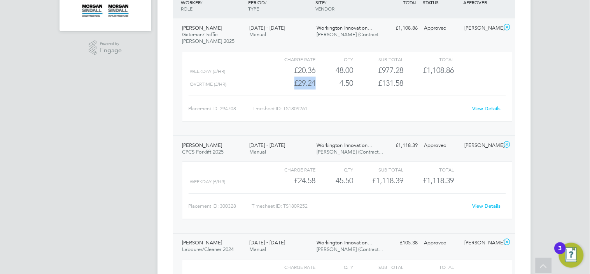
scroll to position [0, 0]
